Goal: Find specific page/section: Find specific page/section

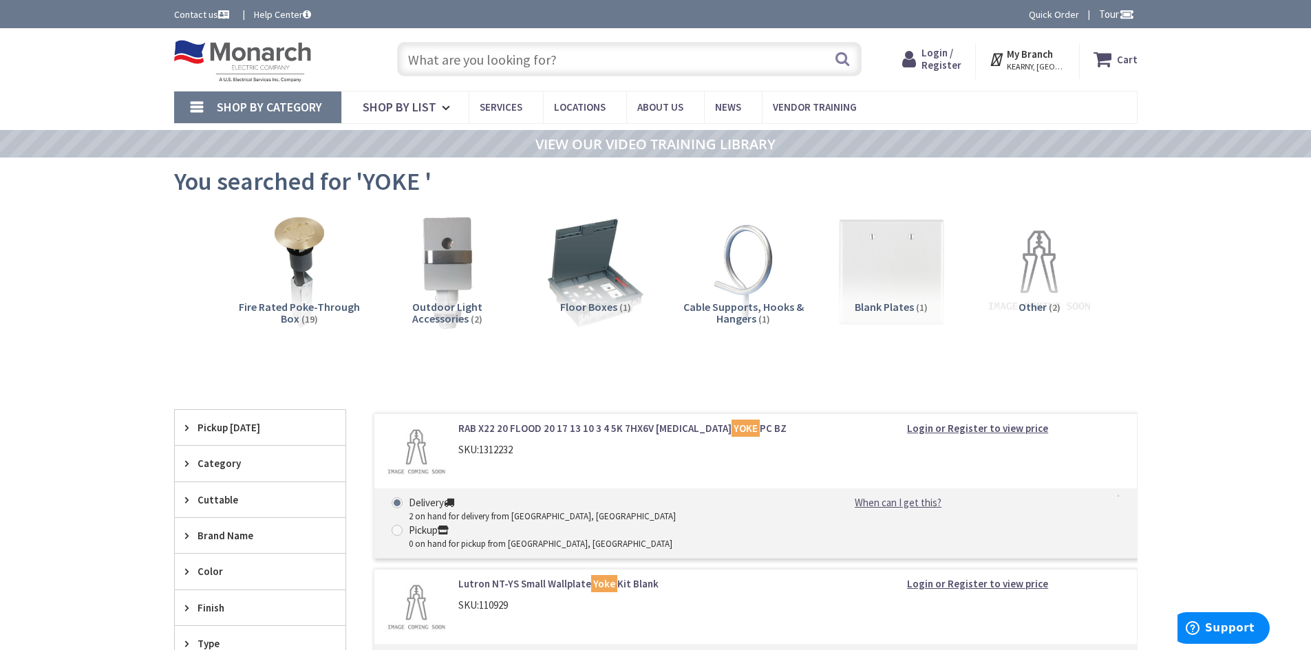
click at [480, 69] on input "text" at bounding box center [629, 59] width 464 height 34
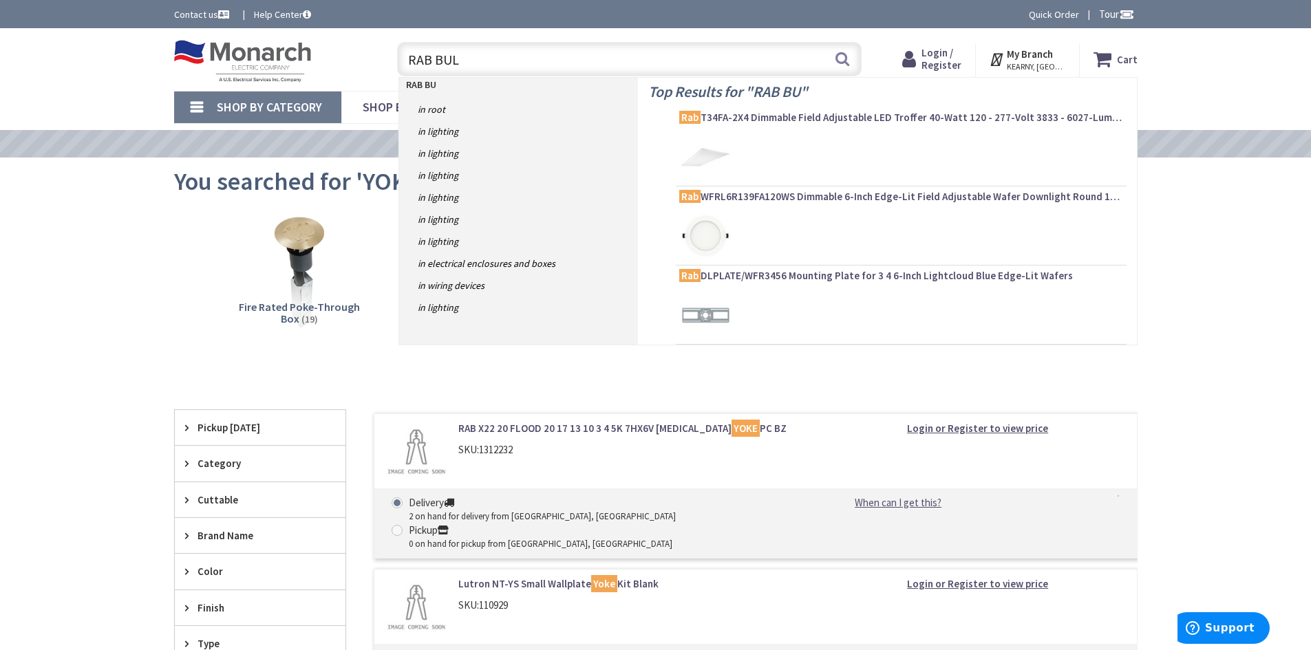
type input "RAB BULL"
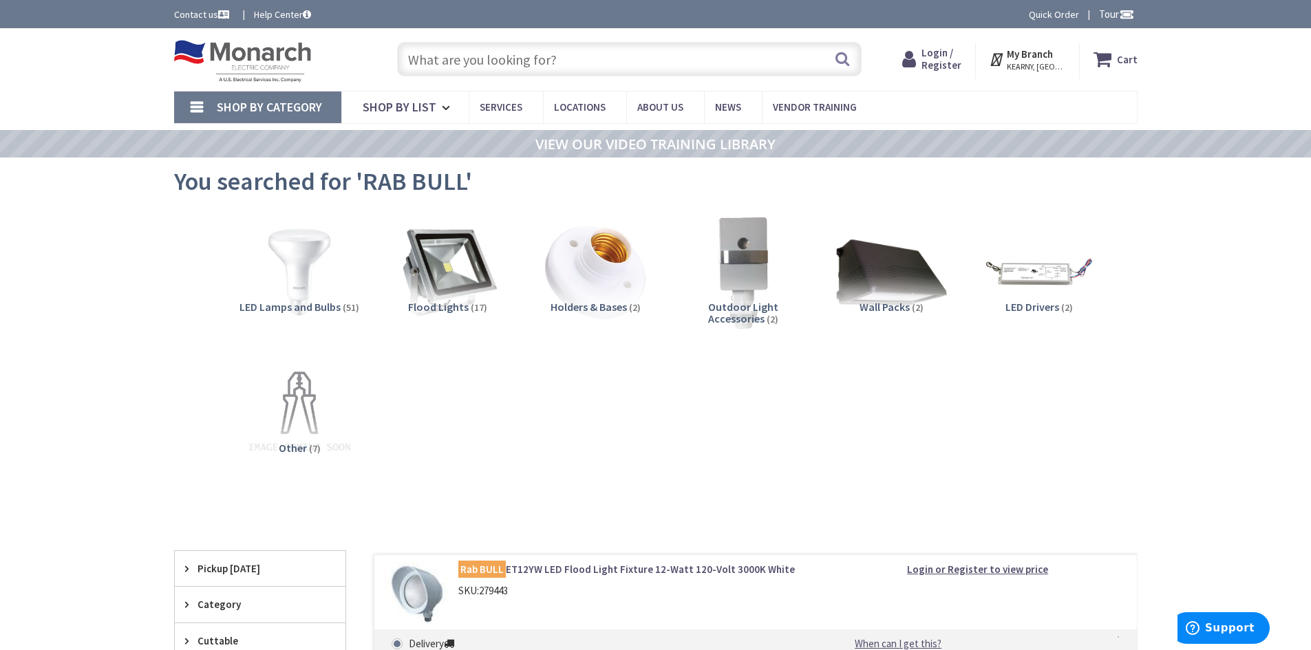
click at [427, 65] on input "text" at bounding box center [629, 59] width 464 height 34
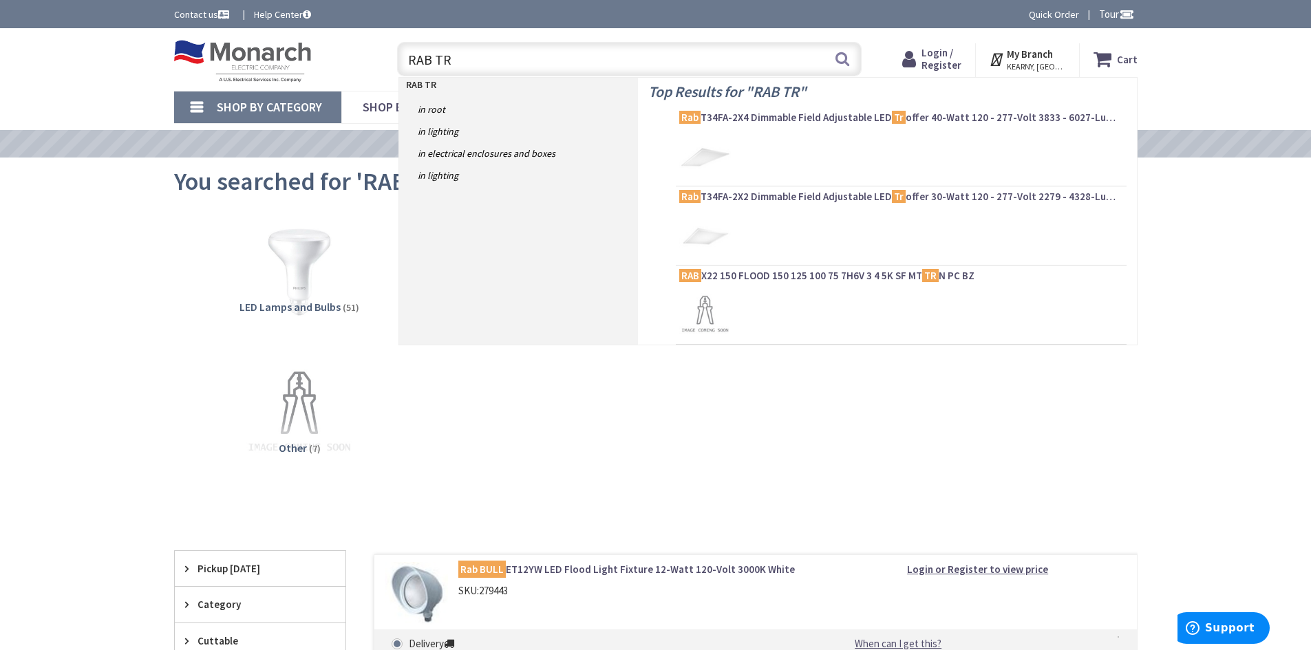
type input "RAB TRI"
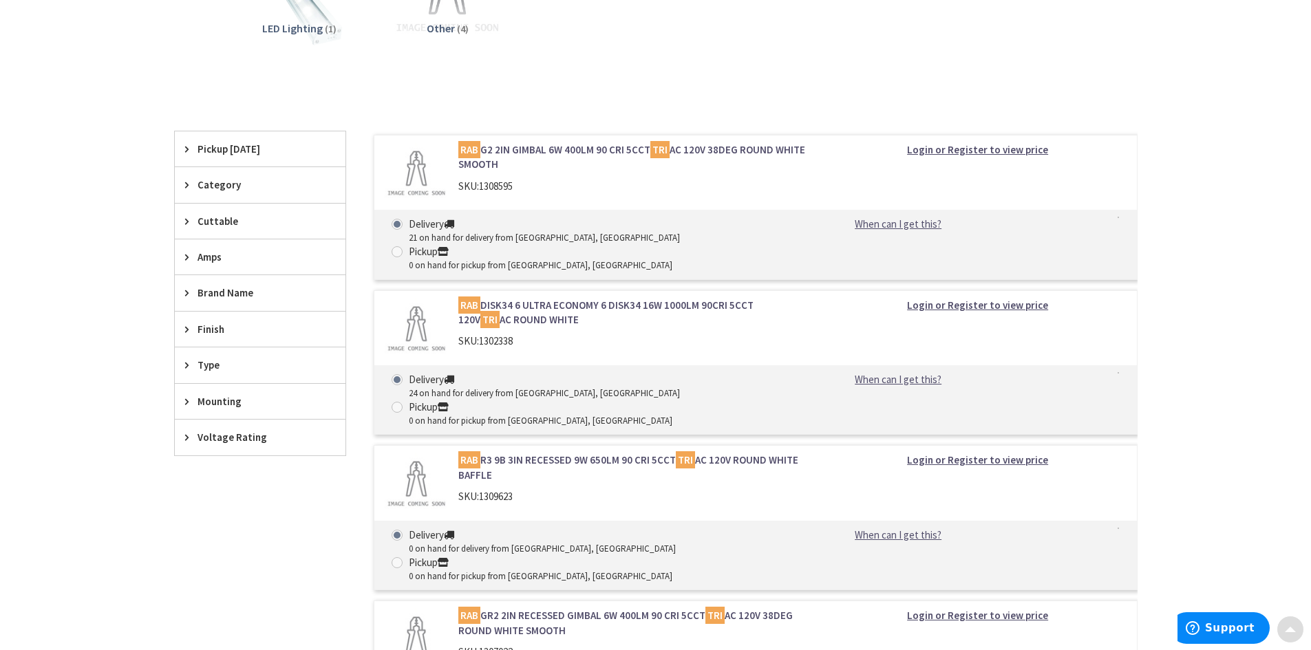
scroll to position [344, 0]
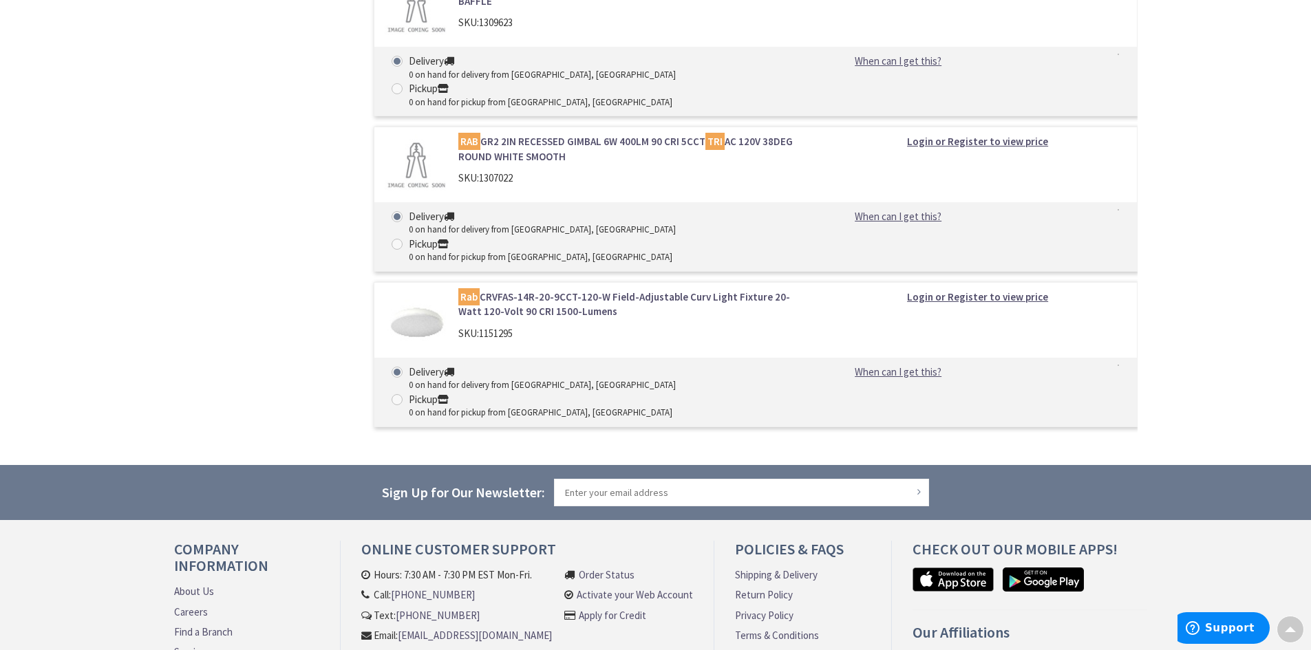
drag, startPoint x: 767, startPoint y: 442, endPoint x: 756, endPoint y: 427, distance: 19.3
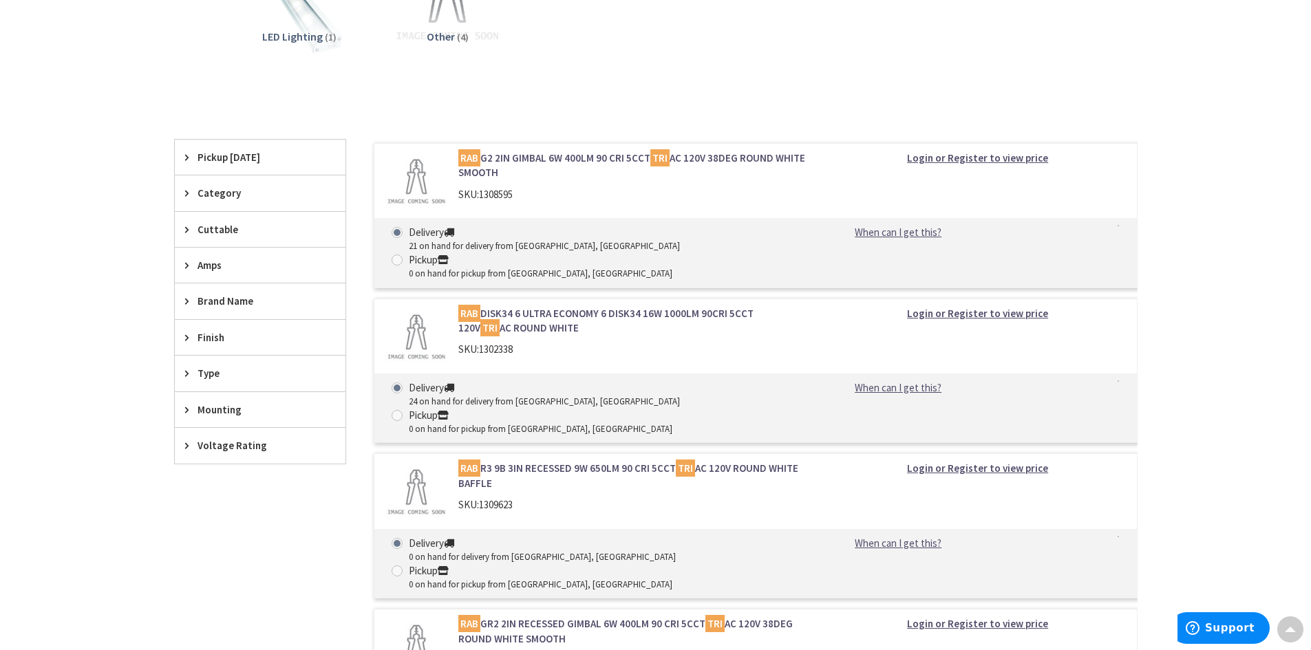
scroll to position [0, 0]
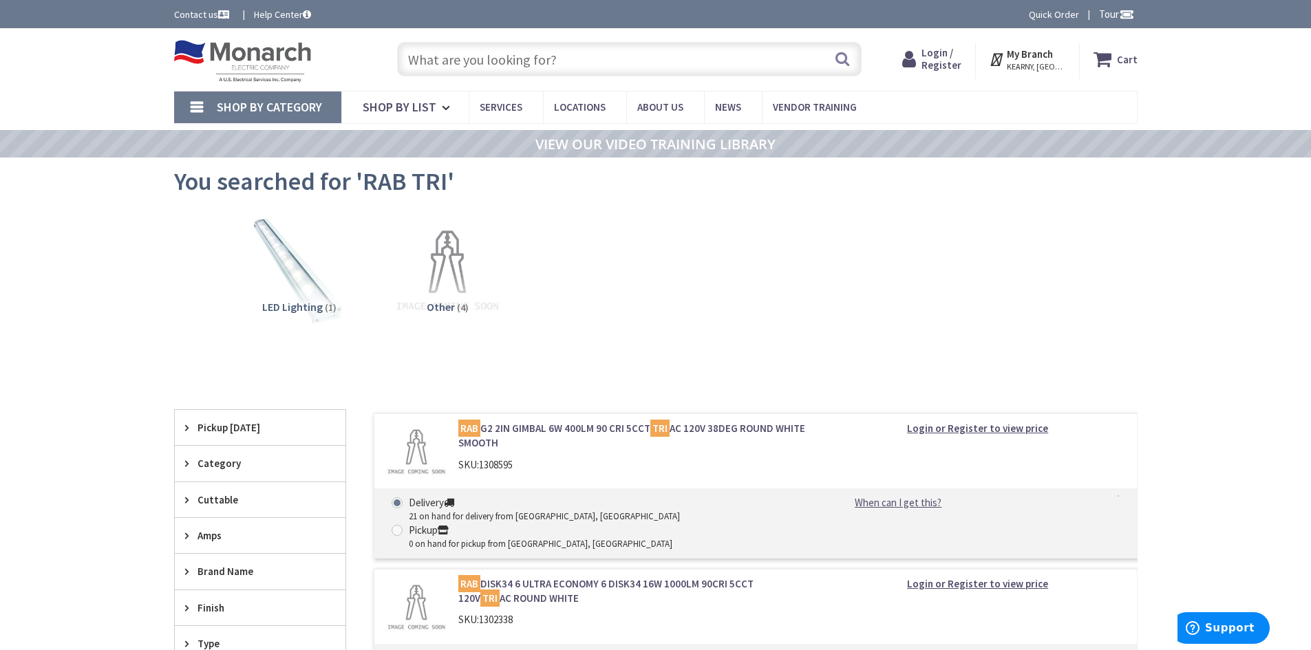
click at [449, 62] on input "text" at bounding box center [629, 59] width 464 height 34
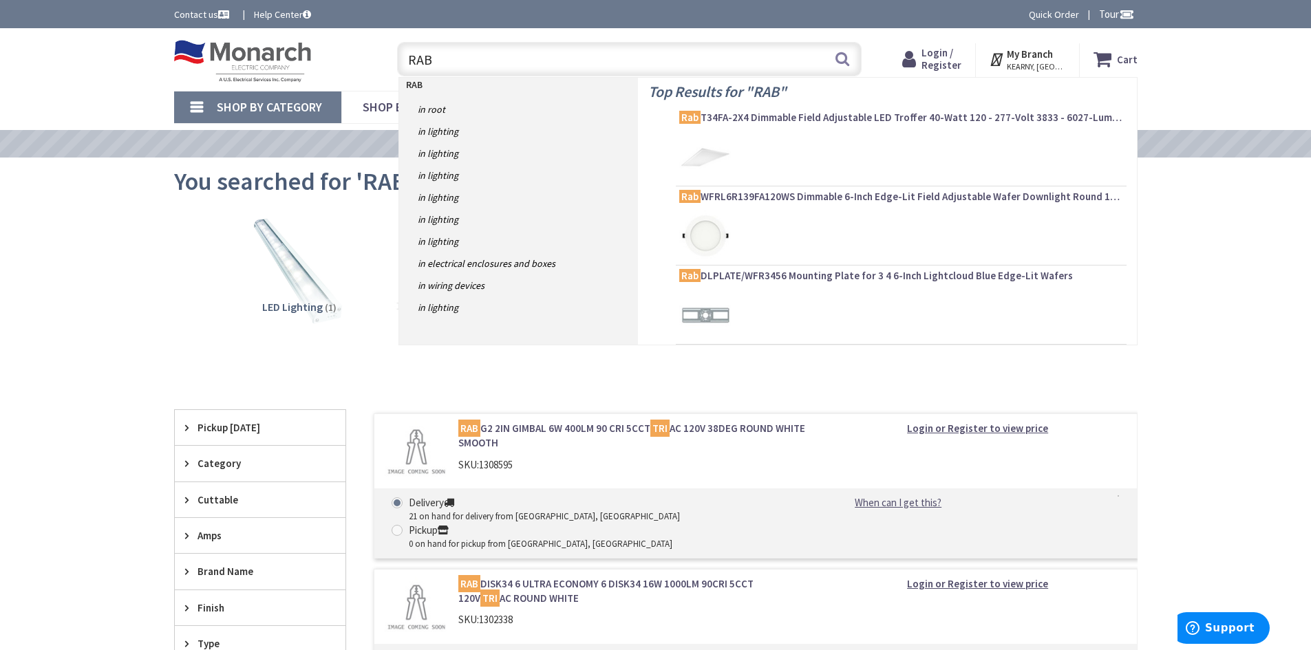
type input "RAB 3"
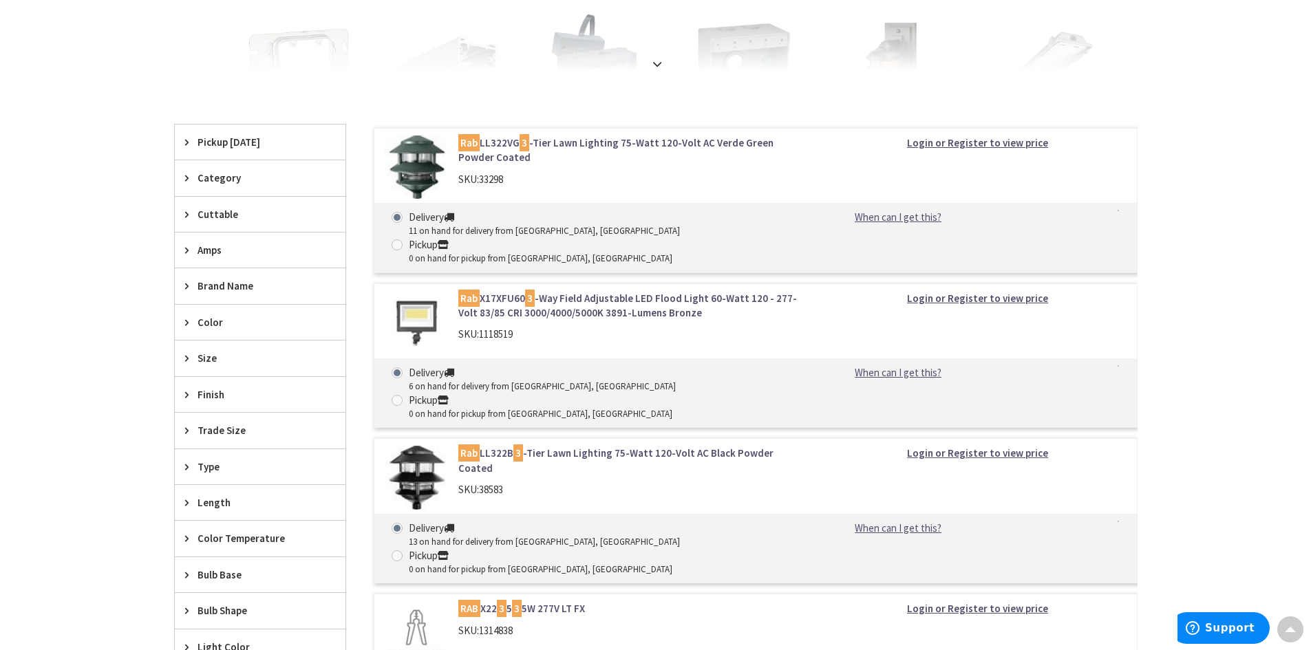
scroll to position [69, 0]
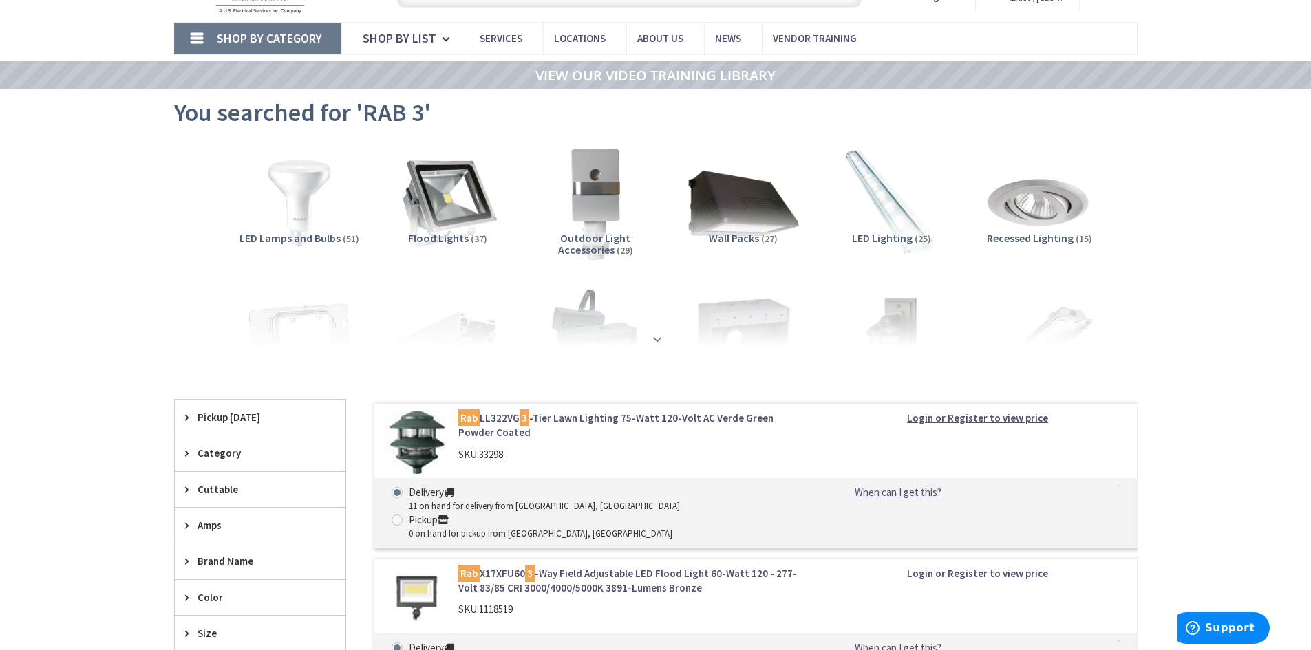
click at [659, 334] on strong at bounding box center [657, 339] width 17 height 15
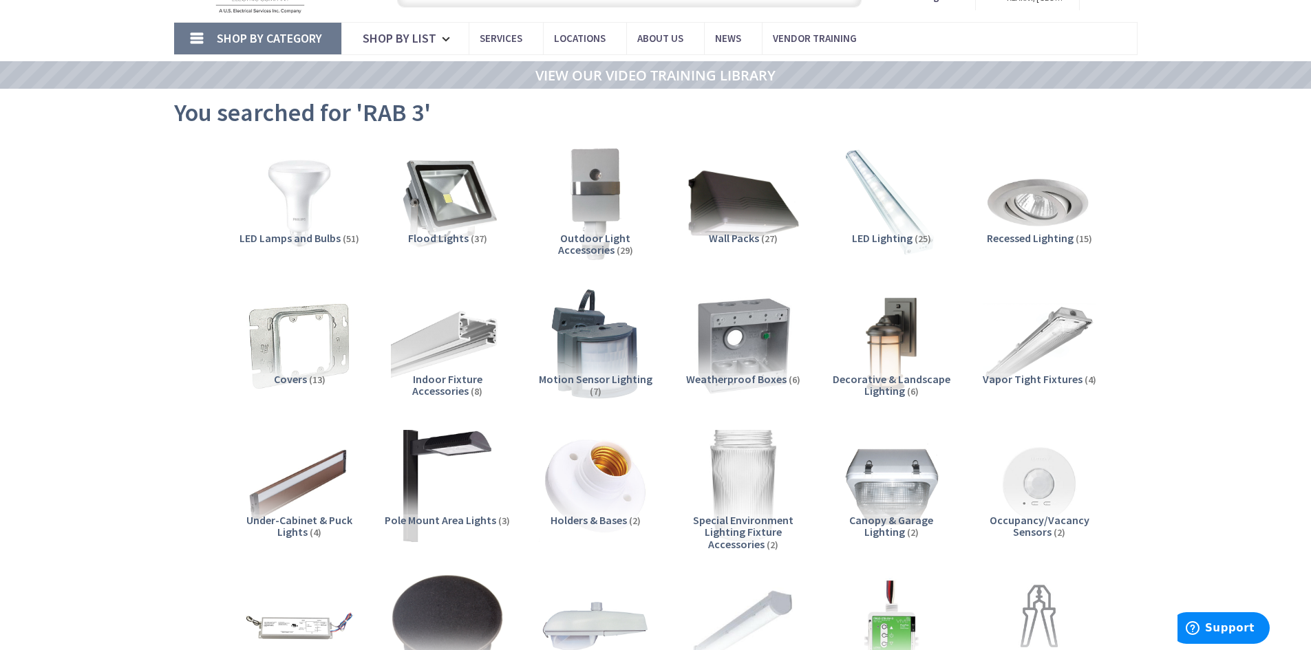
click at [448, 520] on span "Pole Mount Area Lights" at bounding box center [440, 520] width 111 height 14
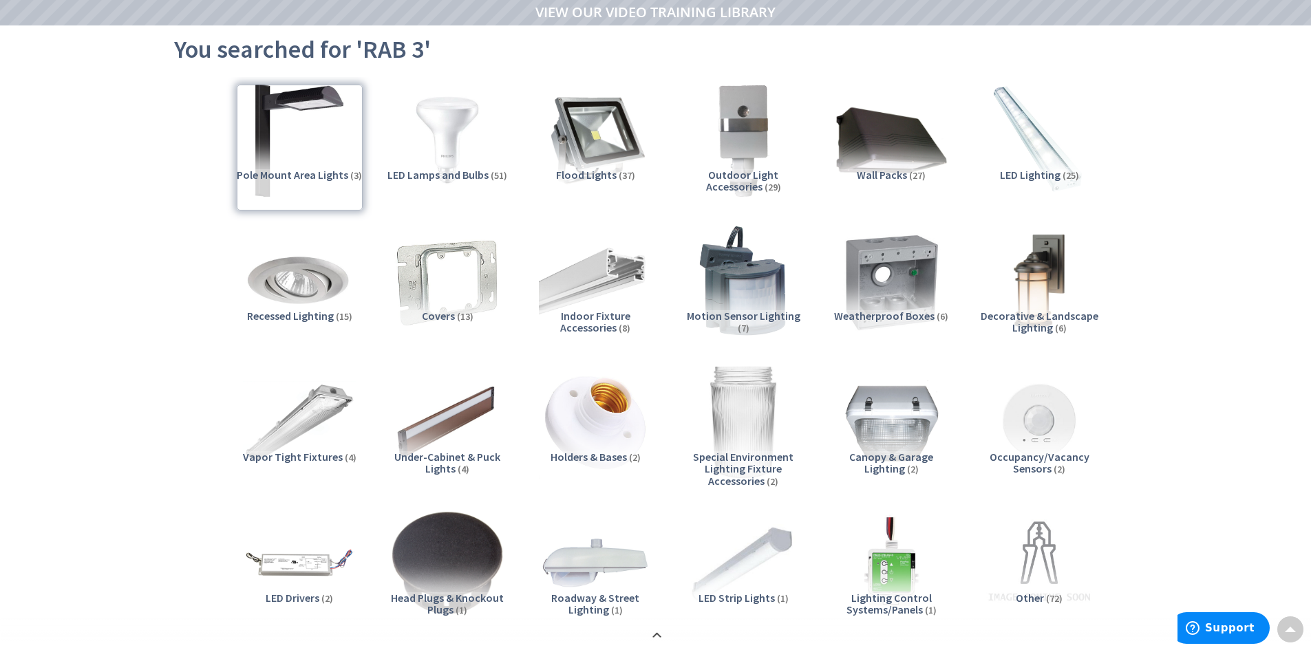
scroll to position [120, 0]
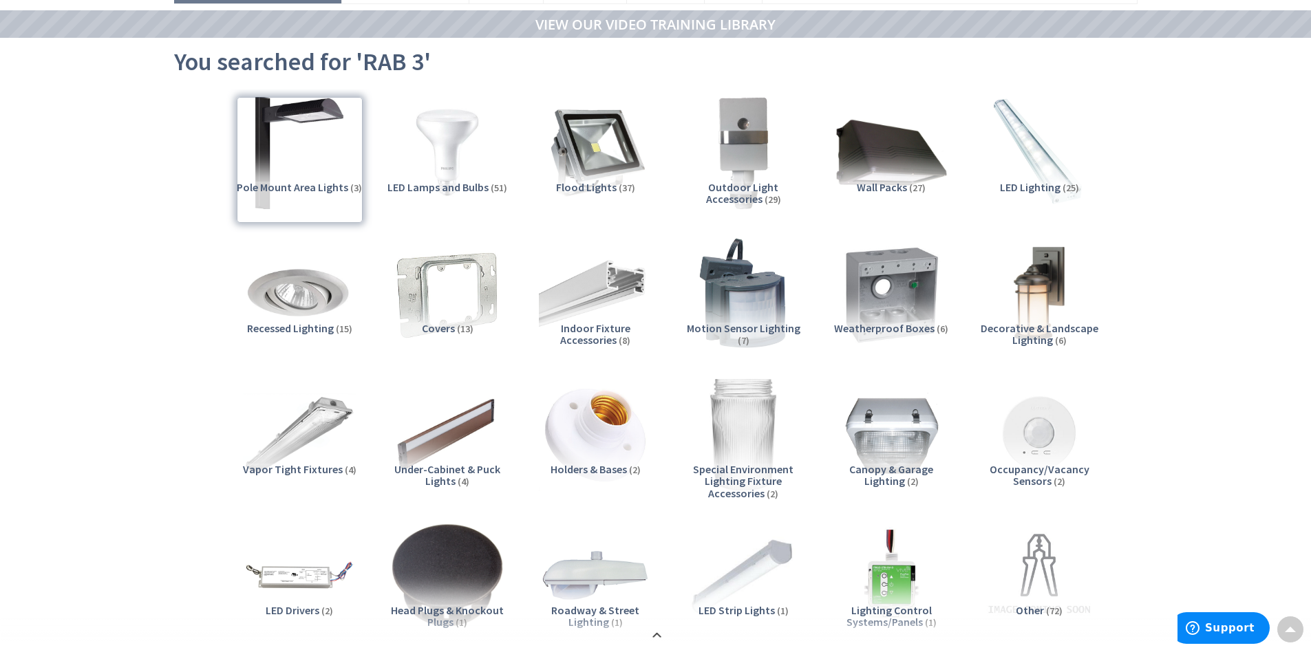
click at [756, 184] on span "Outdoor Light Accessories" at bounding box center [742, 193] width 73 height 26
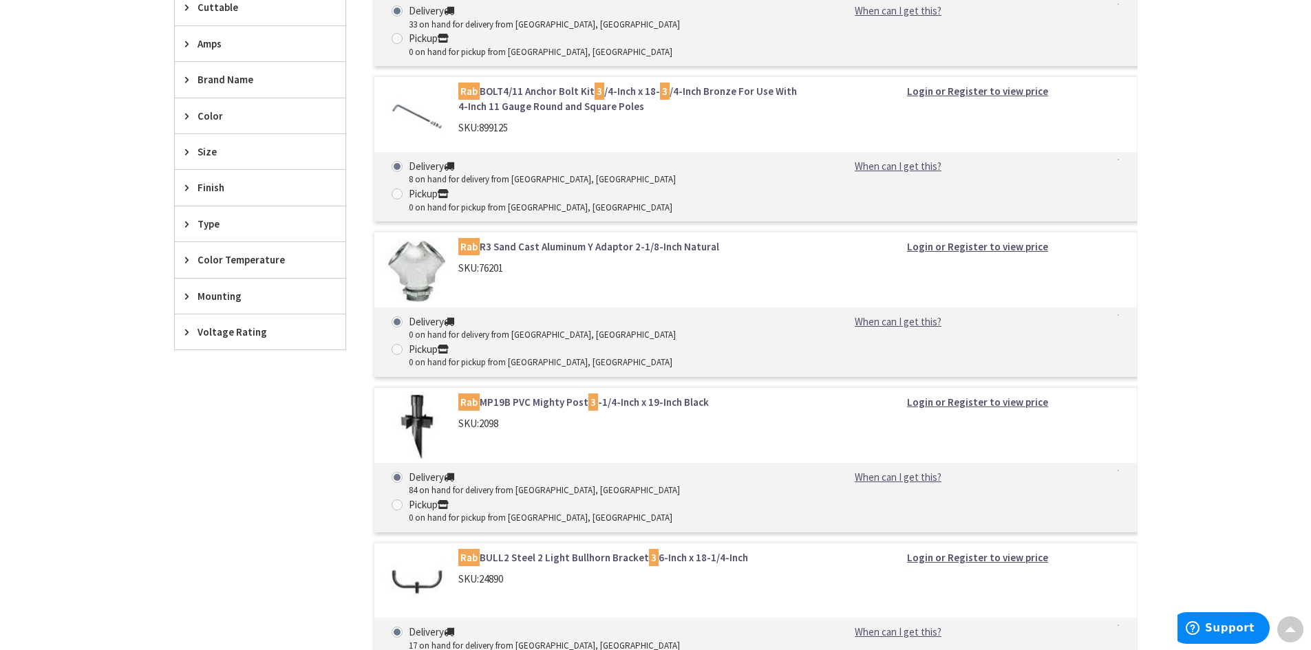
scroll to position [0, 0]
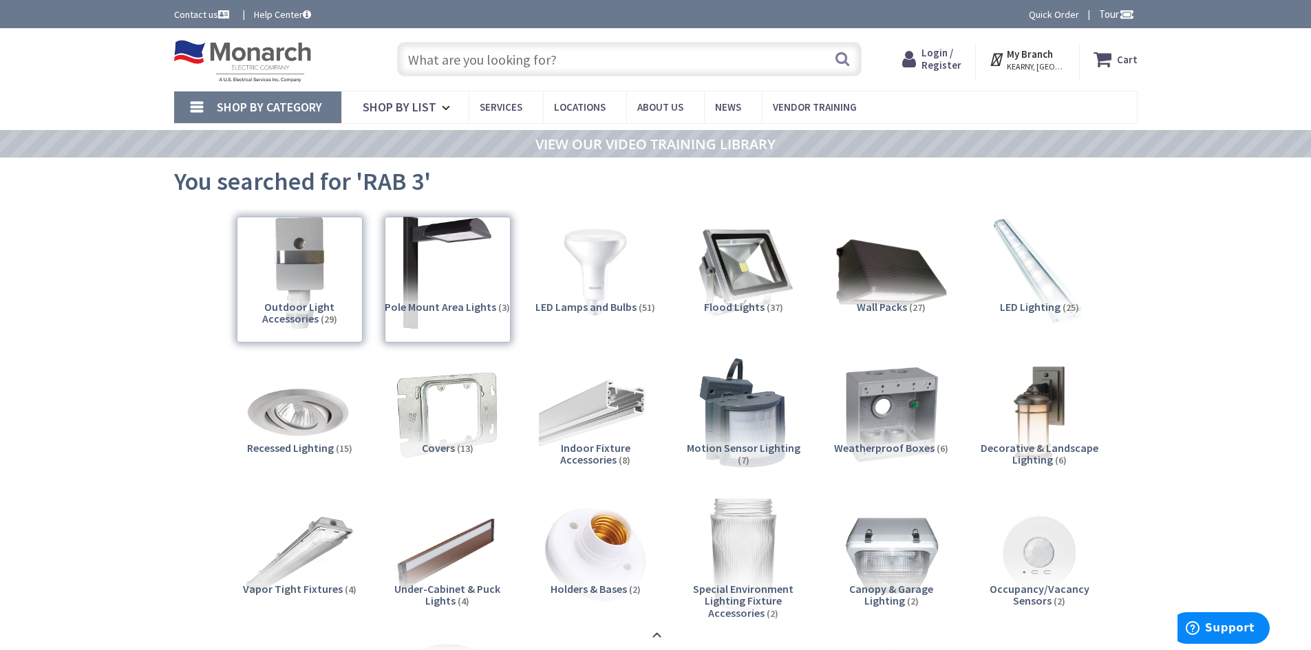
click at [424, 56] on input "text" at bounding box center [629, 59] width 464 height 34
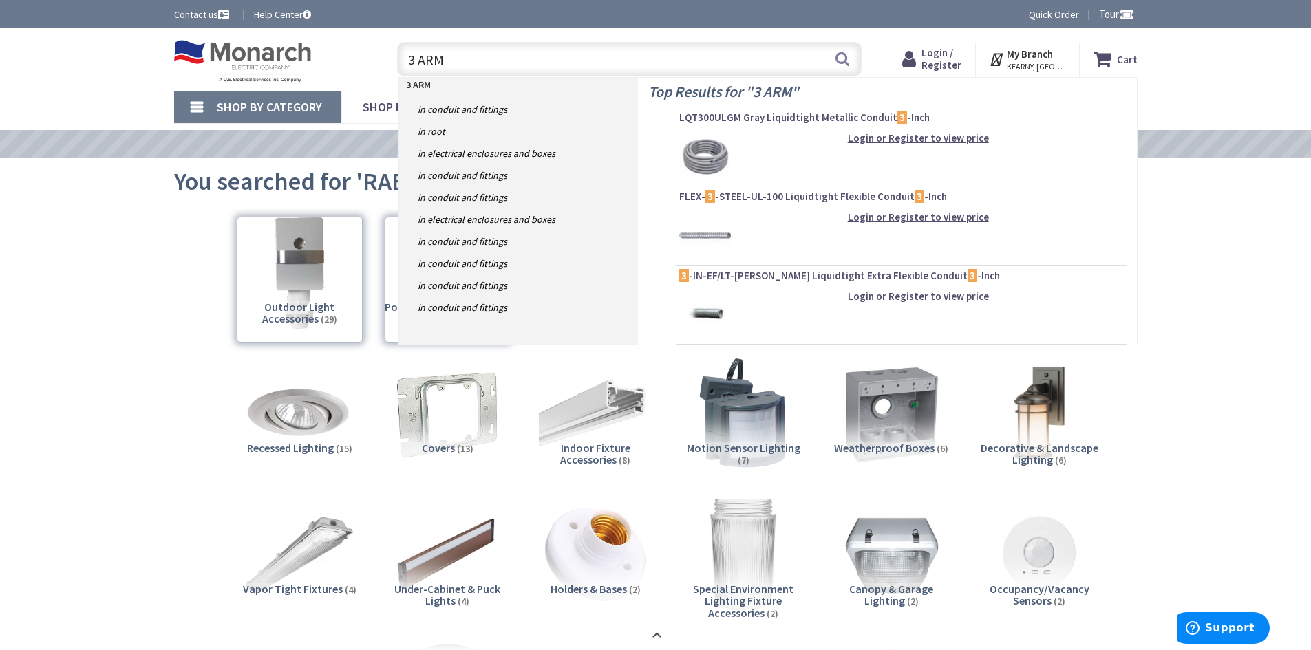
type input "3 ARM"
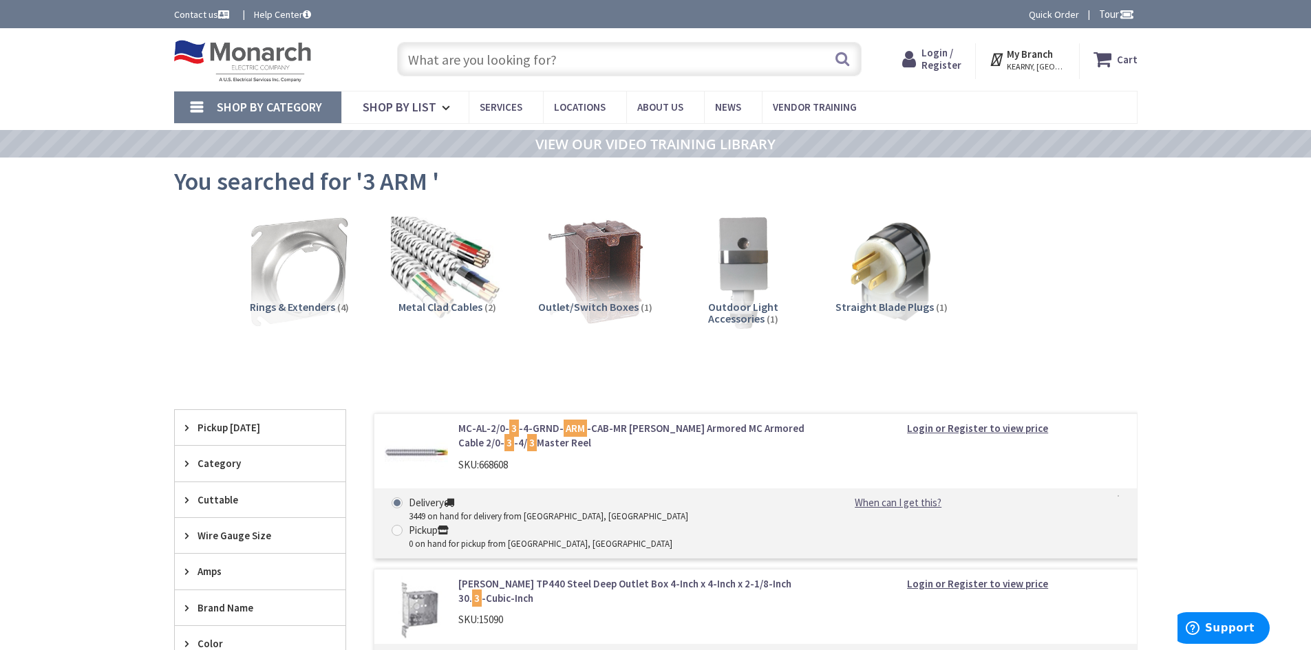
click at [734, 304] on span "Outdoor Light Accessories" at bounding box center [743, 313] width 70 height 26
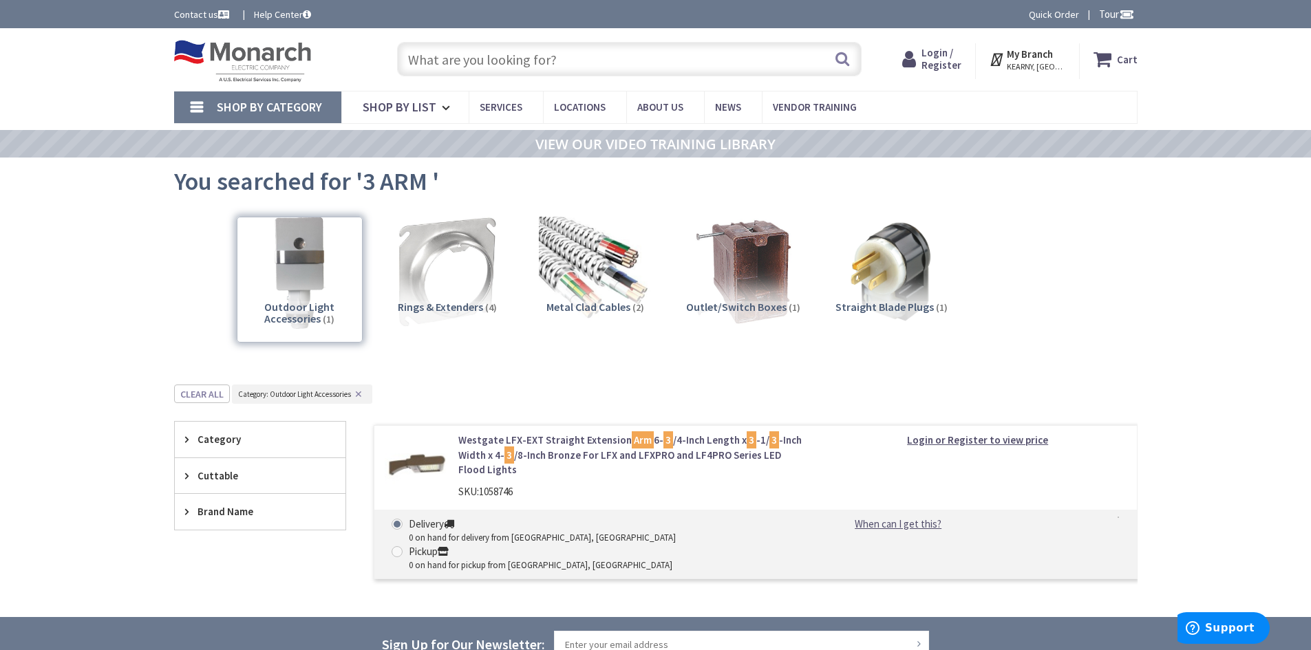
drag, startPoint x: 448, startPoint y: 65, endPoint x: 467, endPoint y: 63, distance: 19.3
click at [455, 65] on input "text" at bounding box center [629, 59] width 464 height 34
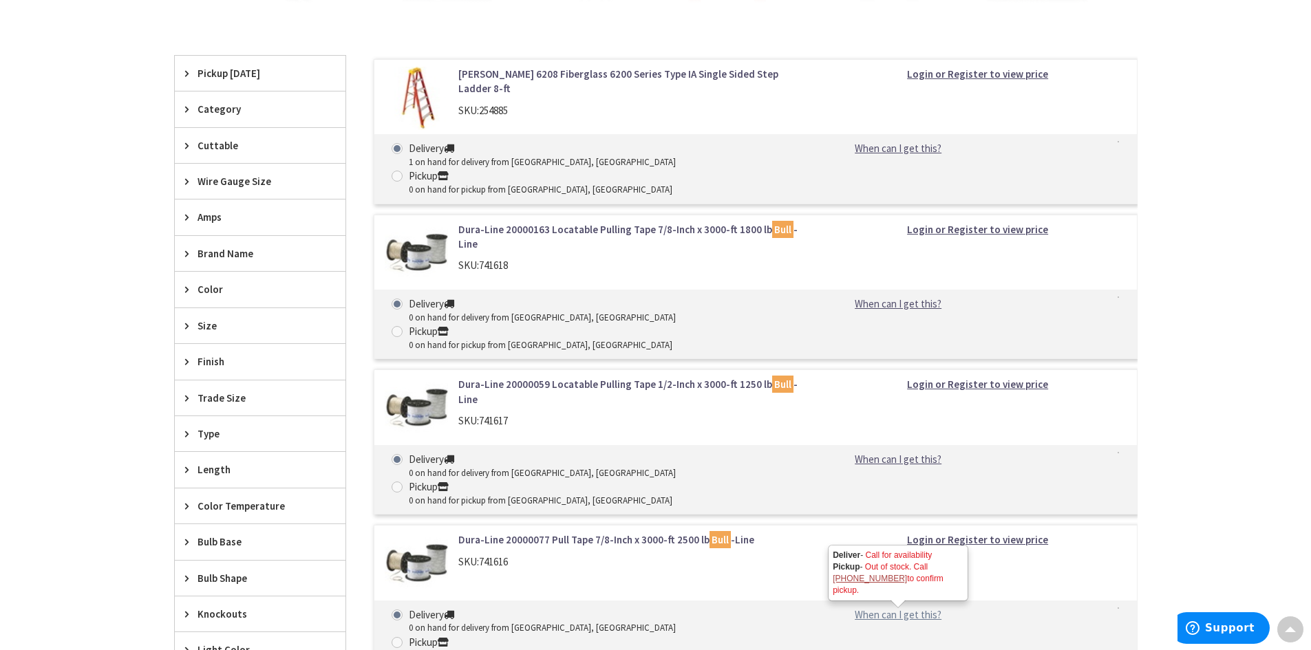
scroll to position [413, 0]
